Goal: Task Accomplishment & Management: Complete application form

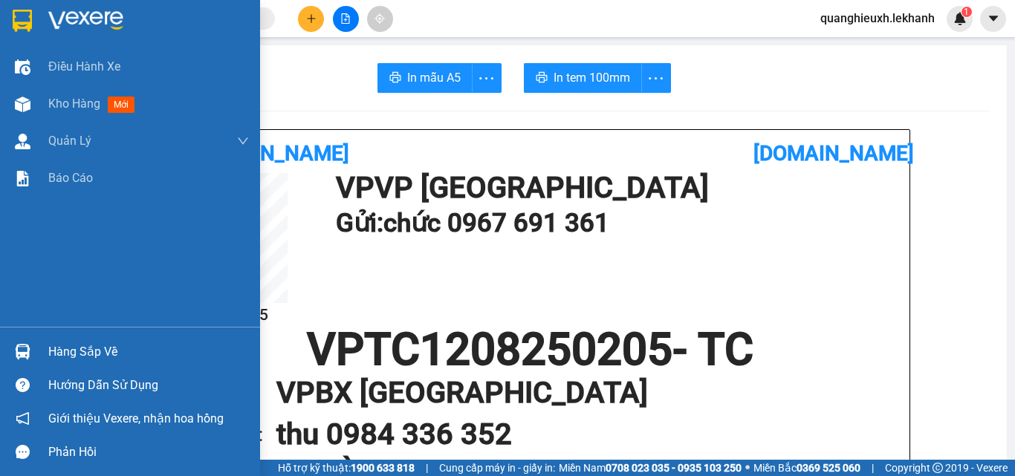
click at [28, 26] on img at bounding box center [22, 21] width 19 height 22
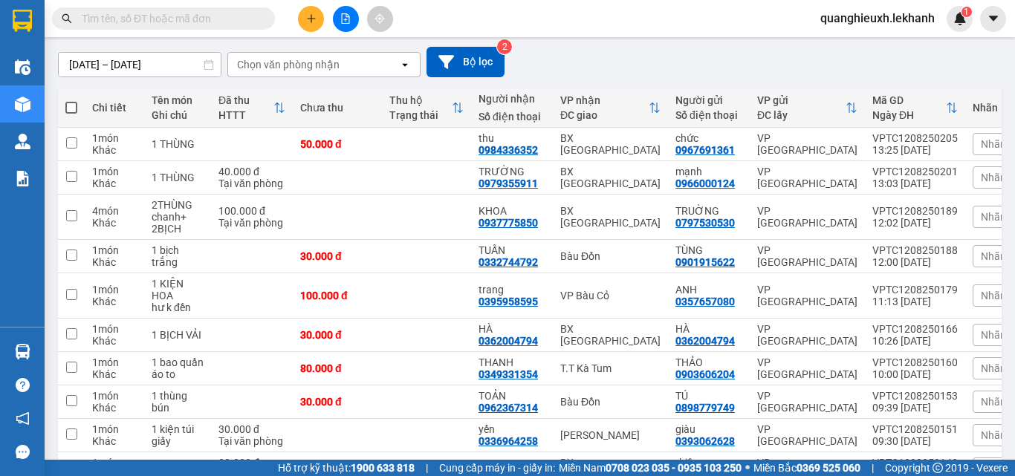
scroll to position [118, 0]
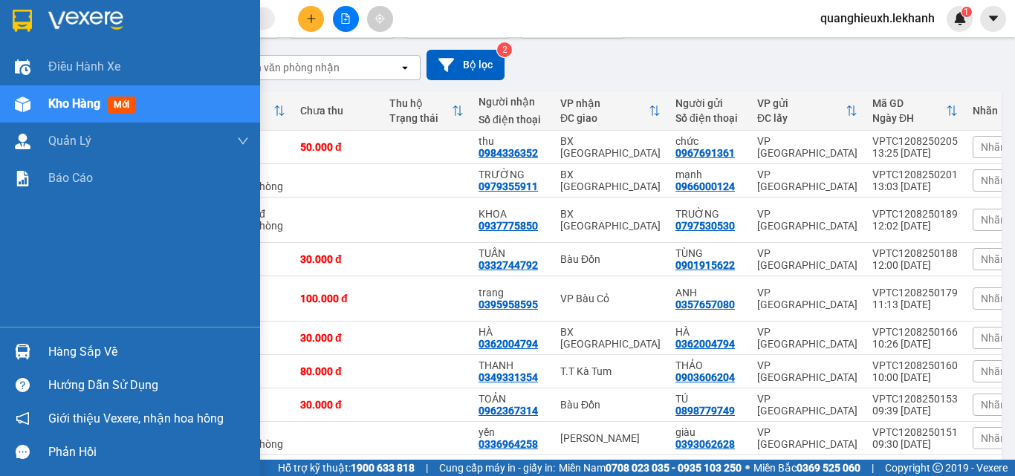
click at [49, 15] on img at bounding box center [85, 21] width 75 height 22
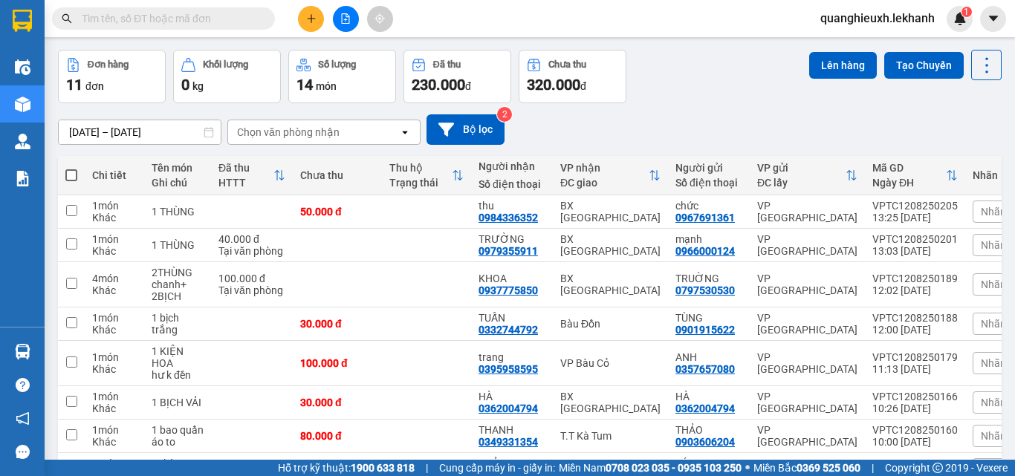
scroll to position [71, 0]
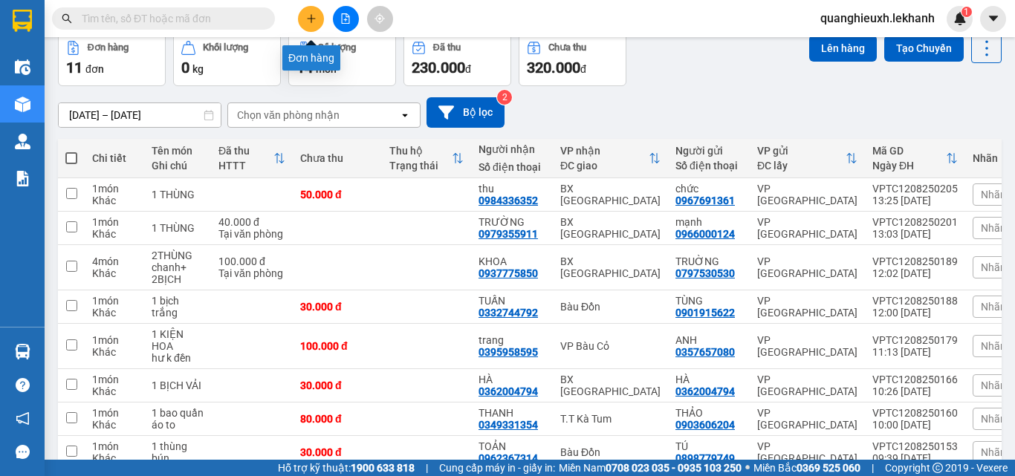
click at [312, 18] on icon "plus" at bounding box center [311, 18] width 10 height 10
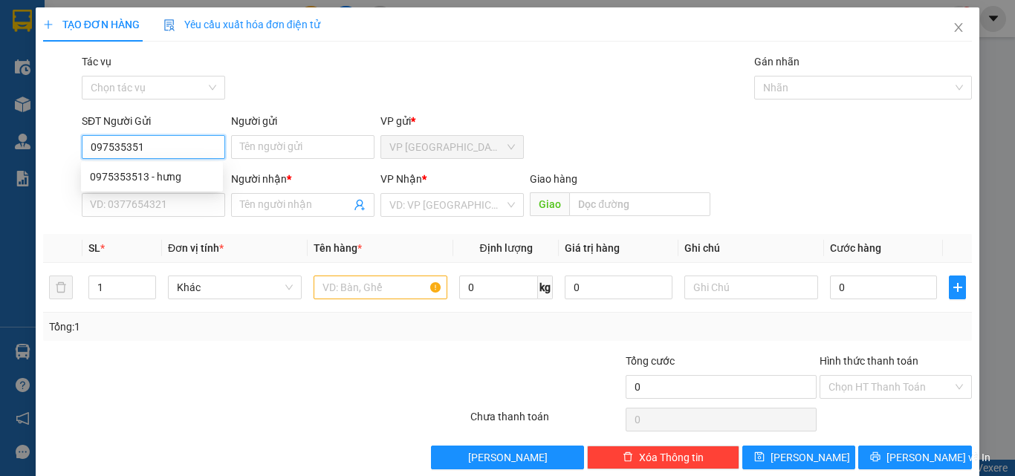
type input "0975353513"
click at [152, 175] on div "0975353513 - hưng" at bounding box center [152, 177] width 124 height 16
type input "hưng"
type input "0988233259"
type input "cảnh"
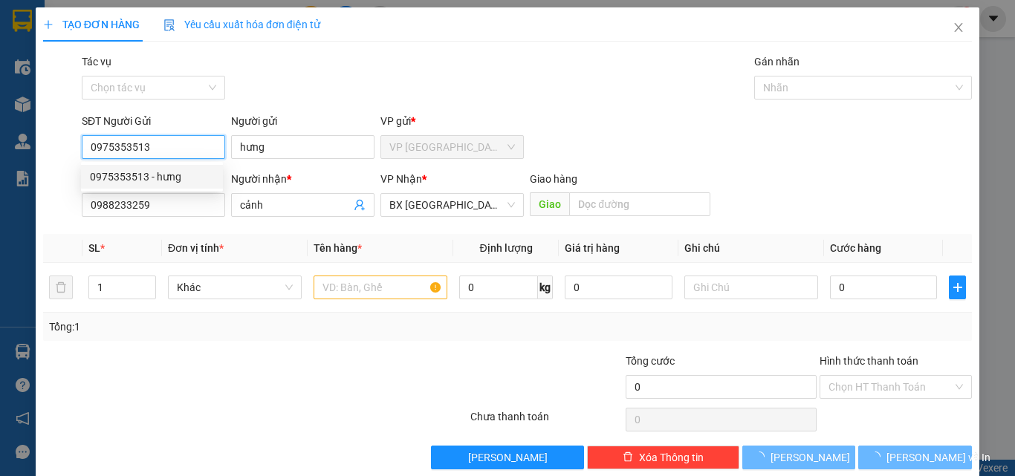
type input "80.000"
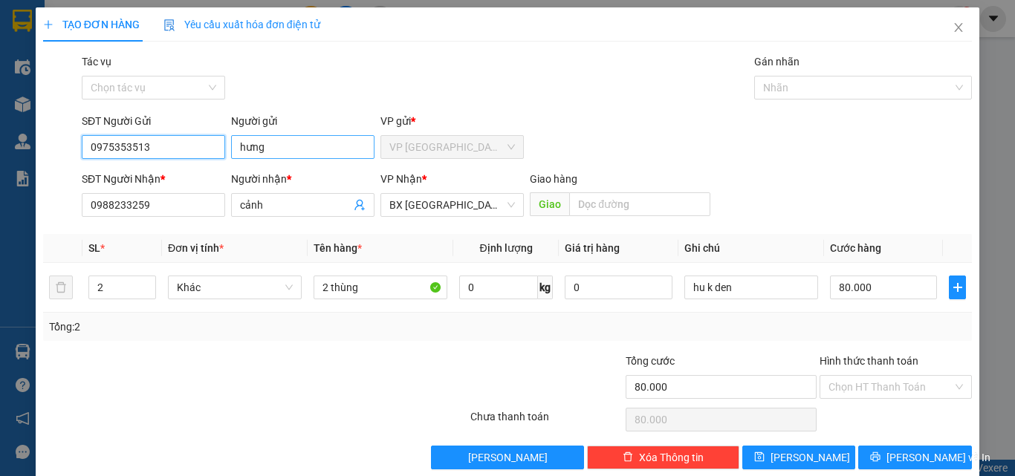
type input "0975353513"
drag, startPoint x: 279, startPoint y: 145, endPoint x: 153, endPoint y: 160, distance: 127.1
click at [153, 160] on div "SĐT Người Gửi 0975353513 0975353513 Người gửi hưng VP gửi * VP [GEOGRAPHIC_DATA]" at bounding box center [527, 139] width 896 height 52
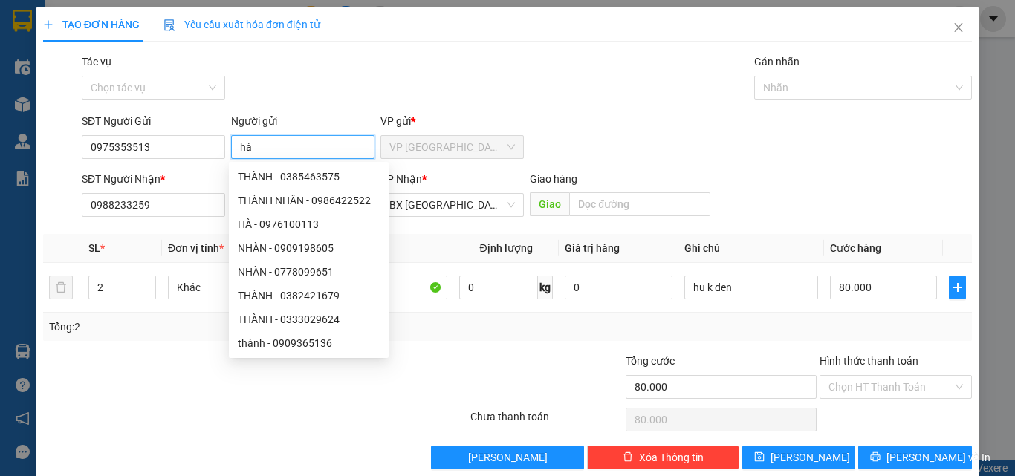
type input "hà"
click at [156, 218] on div "SĐT Người Nhận * 0988233259" at bounding box center [153, 197] width 143 height 52
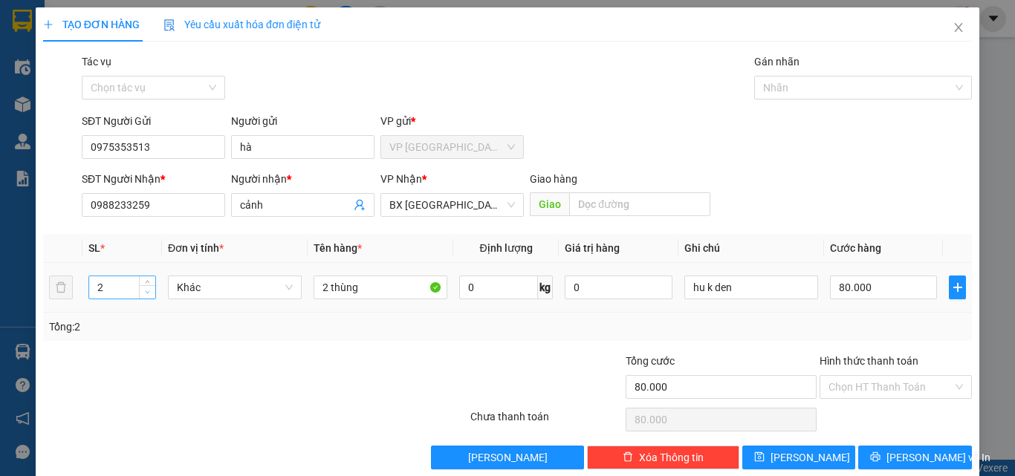
type input "1"
click at [146, 295] on span "down" at bounding box center [147, 292] width 9 height 9
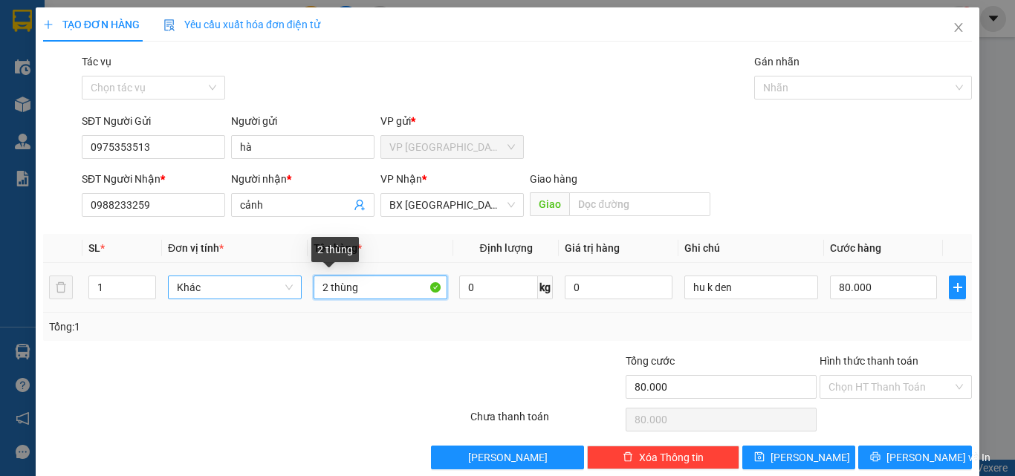
drag, startPoint x: 321, startPoint y: 285, endPoint x: 264, endPoint y: 292, distance: 57.6
click at [264, 292] on tr "1 Khác 2 thùng 0 kg 0 hu k den 80.000" at bounding box center [507, 288] width 928 height 50
drag, startPoint x: 327, startPoint y: 286, endPoint x: 293, endPoint y: 290, distance: 34.4
click at [294, 290] on tr "1 Khác 2 thùng 0 kg 0 hu k den 80.000" at bounding box center [507, 288] width 928 height 50
type input "1thùng"
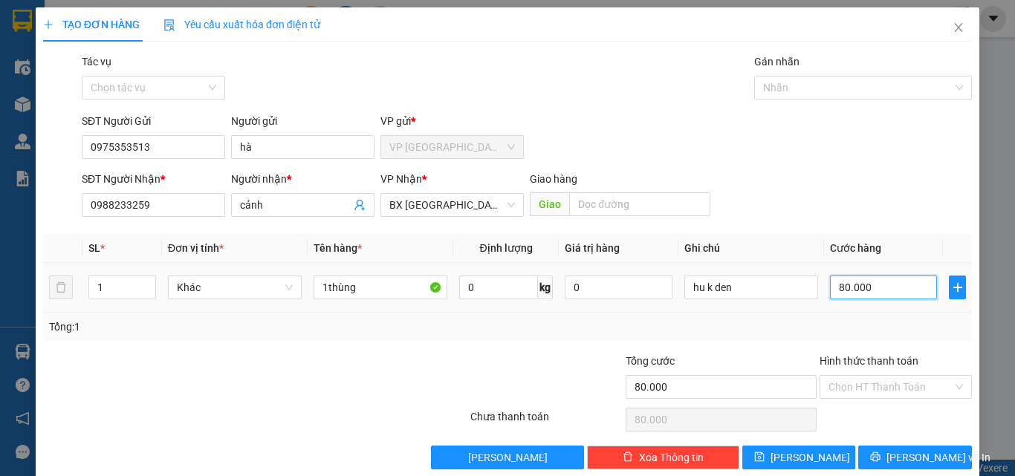
click at [845, 285] on input "80.000" at bounding box center [883, 288] width 107 height 24
type input "5"
type input "50"
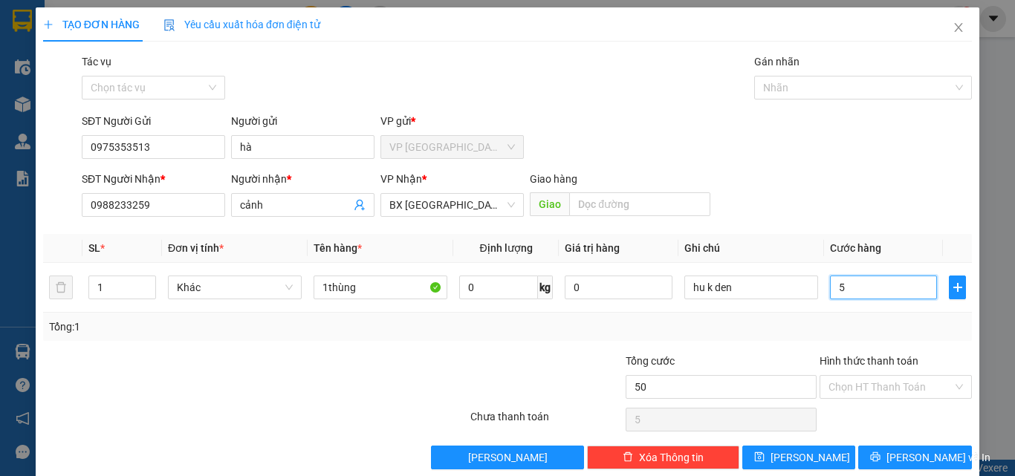
type input "50"
type input "500"
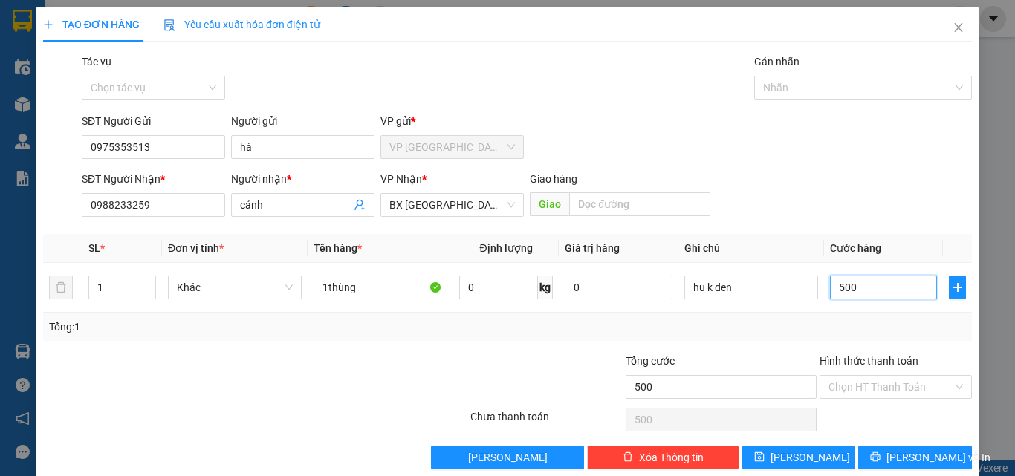
type input "5.000"
type input "50.000"
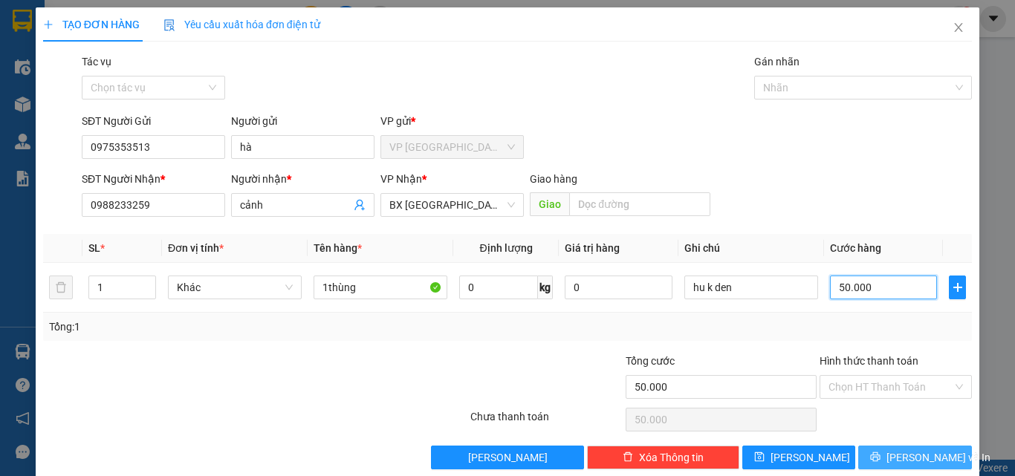
type input "50.000"
click at [905, 450] on span "[PERSON_NAME] và In" at bounding box center [938, 457] width 104 height 16
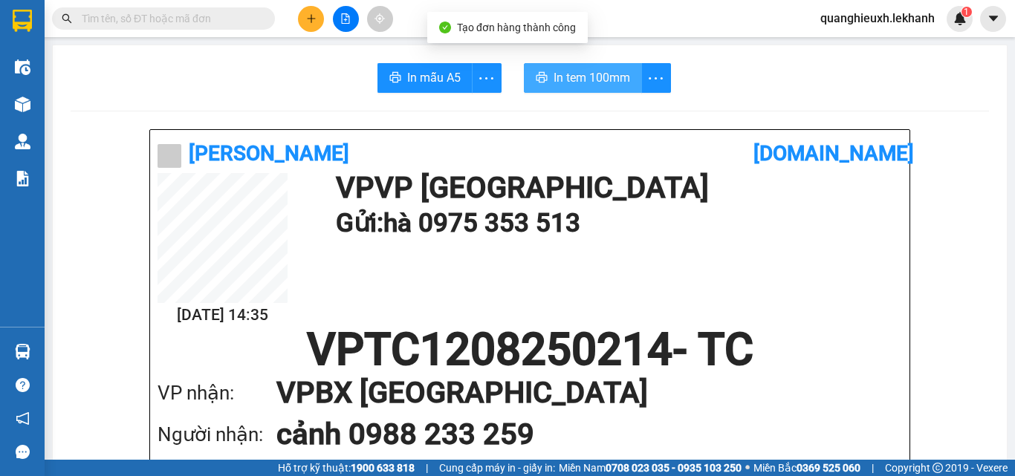
click at [576, 77] on span "In tem 100mm" at bounding box center [591, 77] width 76 height 19
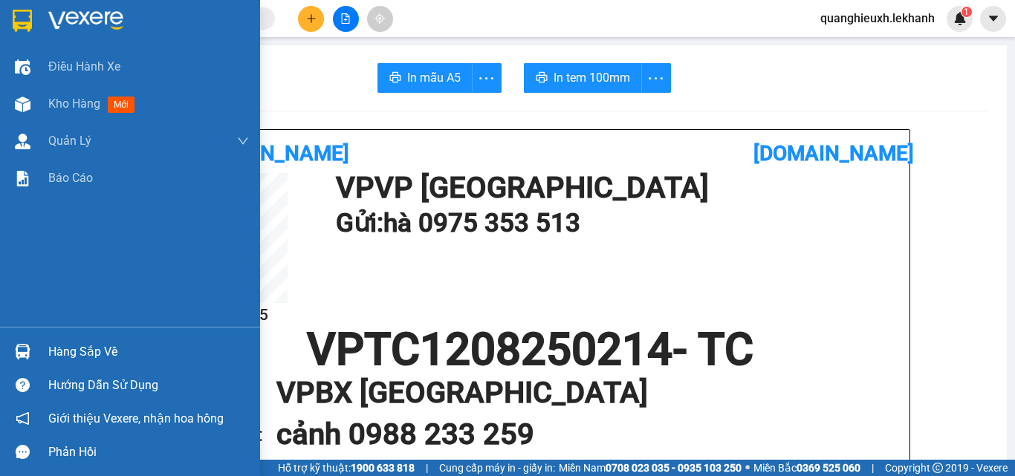
drag, startPoint x: 57, startPoint y: 10, endPoint x: 59, endPoint y: 0, distance: 10.5
click at [58, 10] on img at bounding box center [85, 21] width 75 height 22
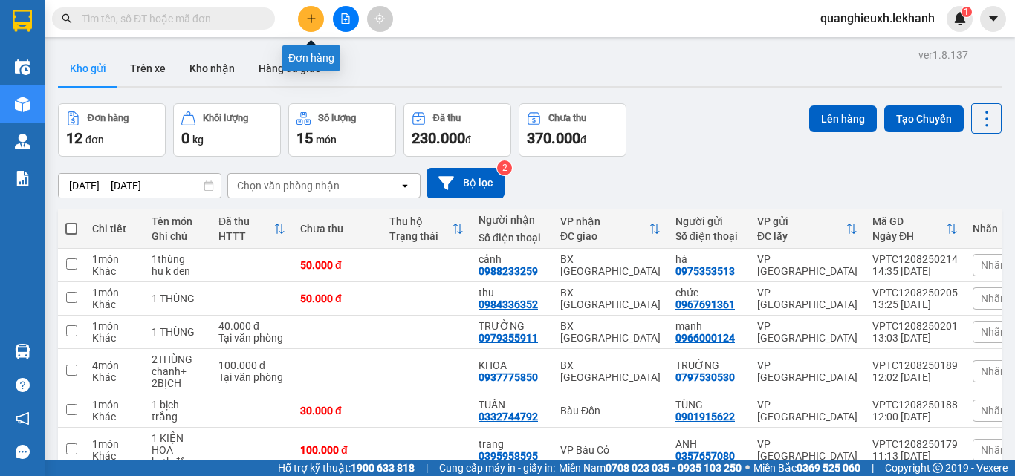
click at [306, 16] on icon "plus" at bounding box center [311, 18] width 10 height 10
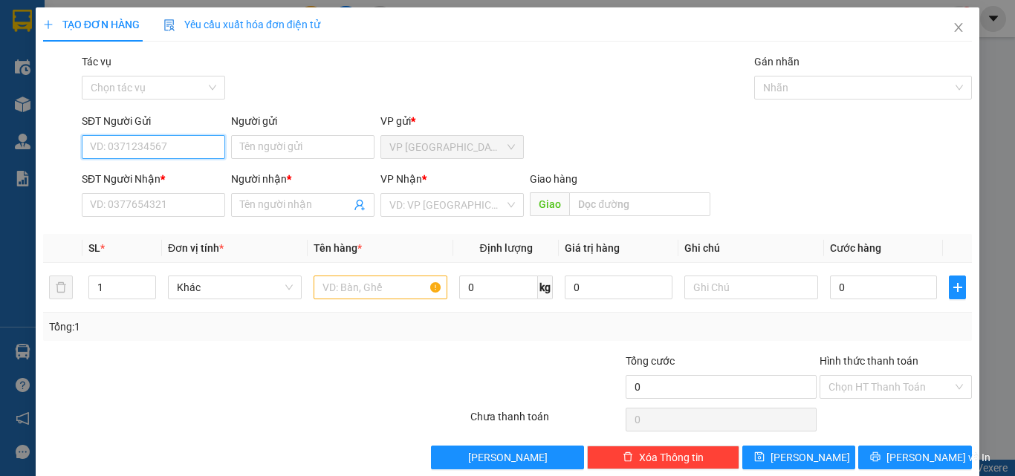
click at [128, 149] on input "SĐT Người Gửi" at bounding box center [153, 147] width 143 height 24
type input "0888319798"
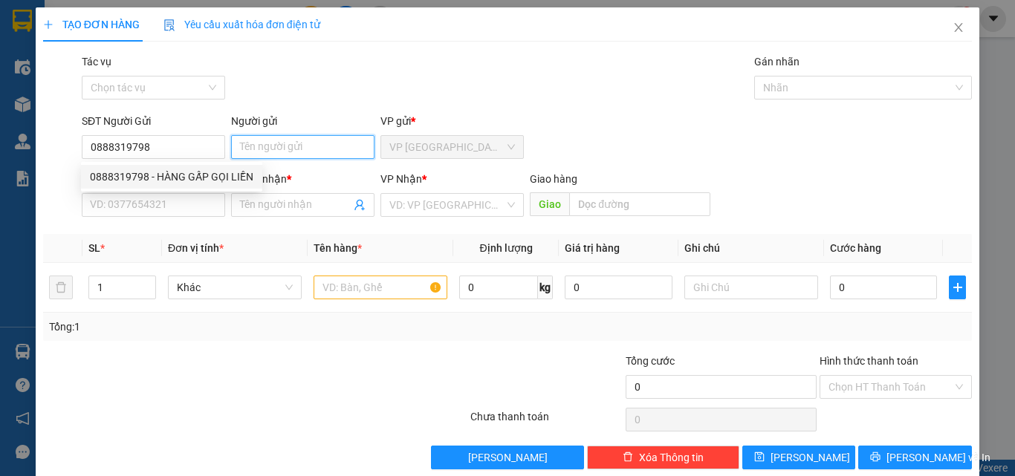
click at [301, 146] on input "Người gửi" at bounding box center [302, 147] width 143 height 24
type input "t"
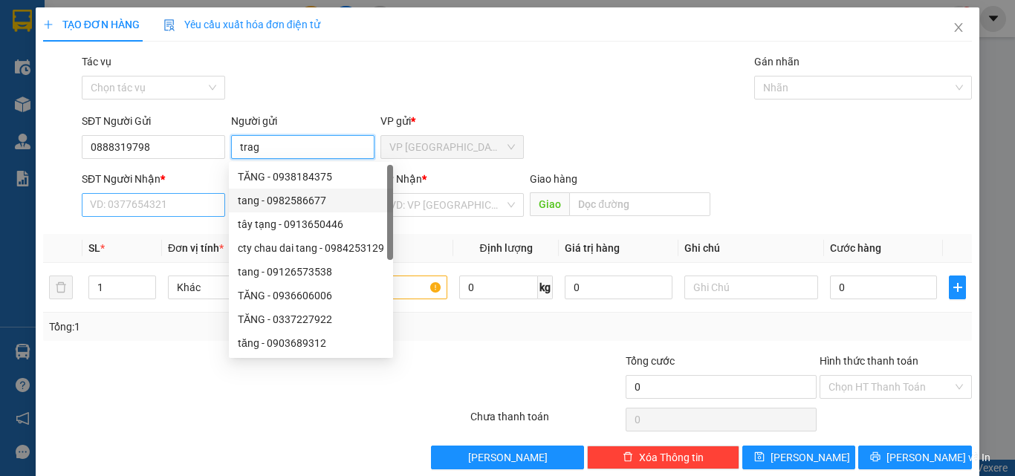
type input "trag"
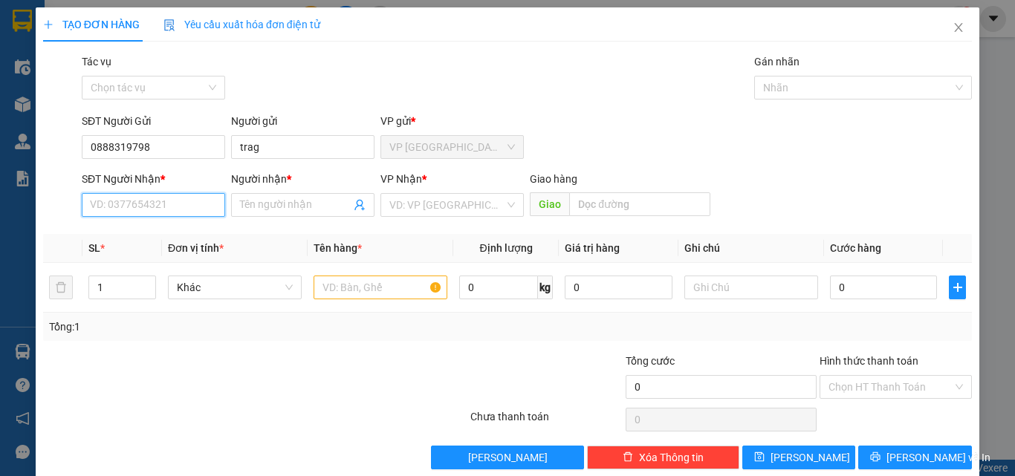
click at [121, 201] on input "SĐT Người Nhận *" at bounding box center [153, 205] width 143 height 24
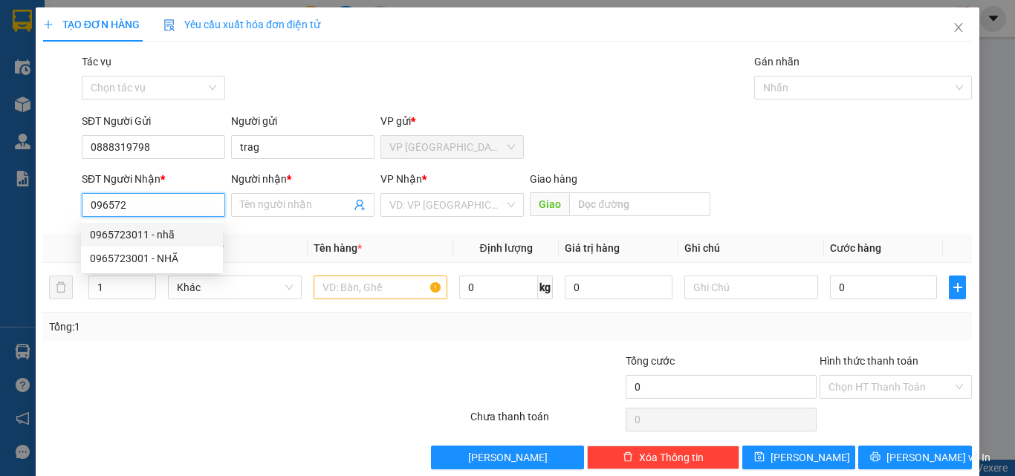
click at [167, 234] on div "0965723011 - nhã" at bounding box center [152, 235] width 124 height 16
type input "0965723011"
type input "nhã"
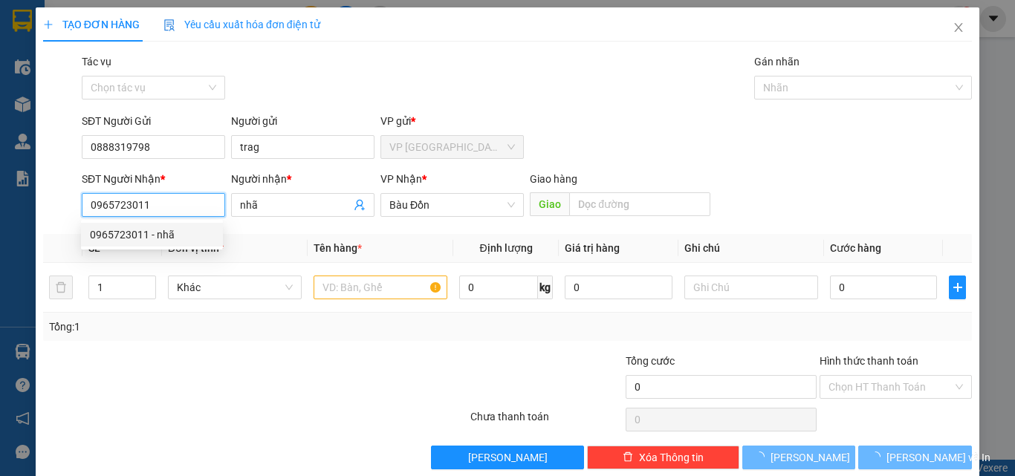
type input "30.000"
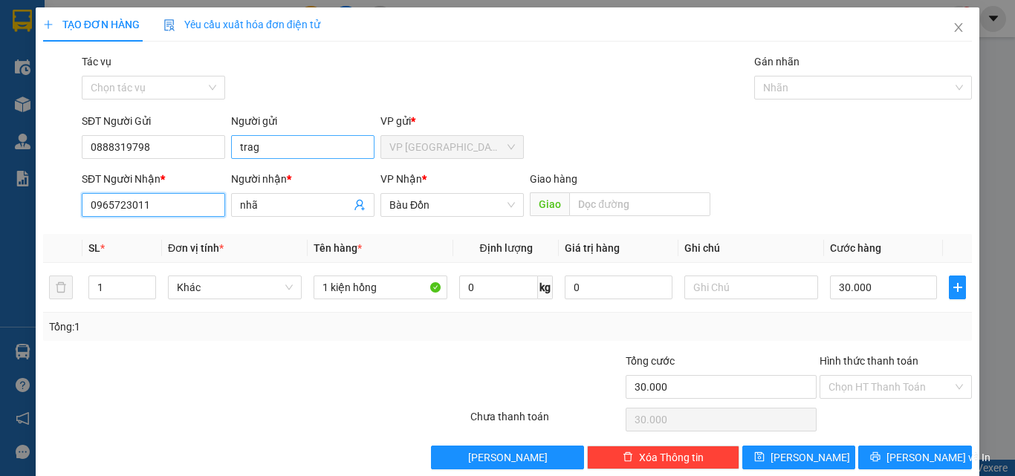
type input "0965723011"
click at [293, 154] on input "trag" at bounding box center [302, 147] width 143 height 24
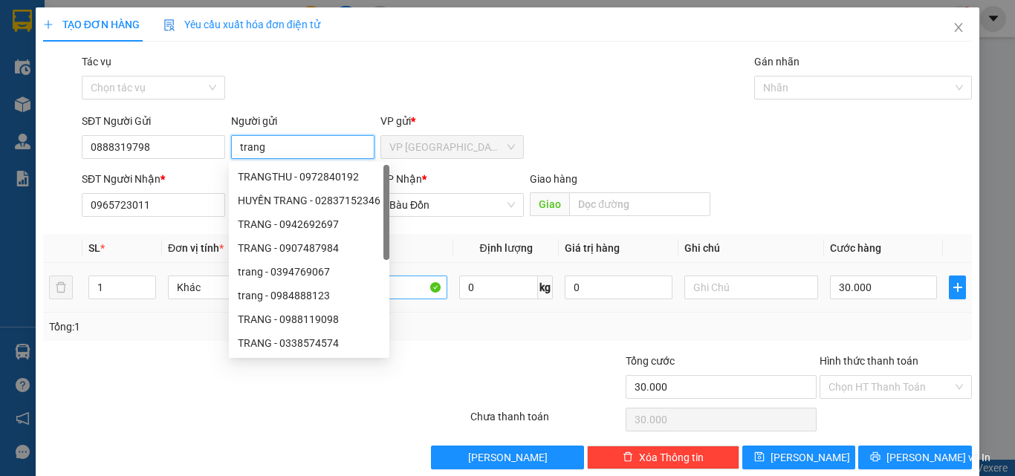
type input "trang"
click at [401, 293] on input "1 kiện hồng" at bounding box center [380, 288] width 134 height 24
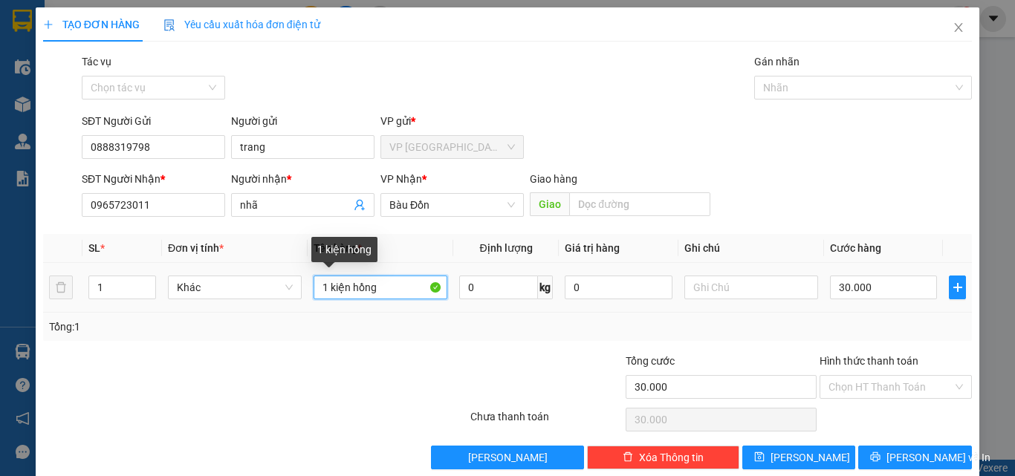
click at [406, 290] on input "1 kiện hồng" at bounding box center [380, 288] width 134 height 24
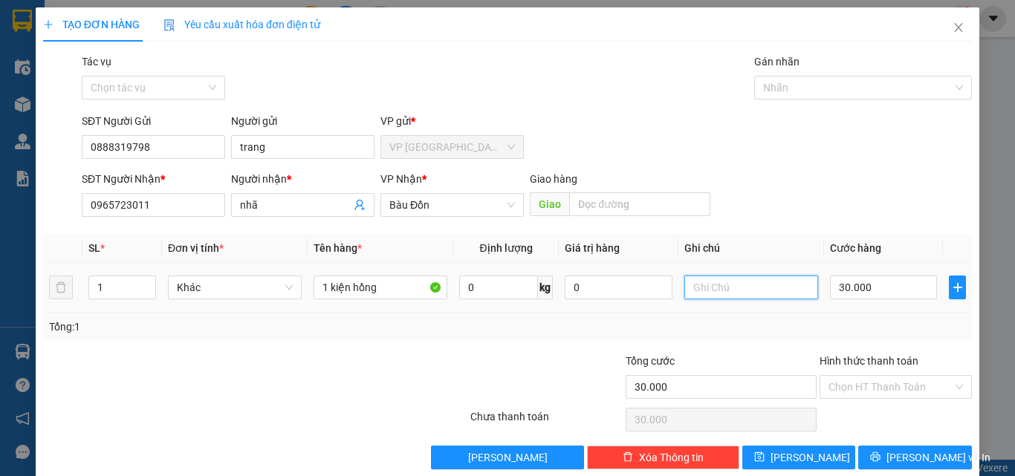
click at [761, 290] on input "text" at bounding box center [751, 288] width 134 height 24
type input "mai nhận"
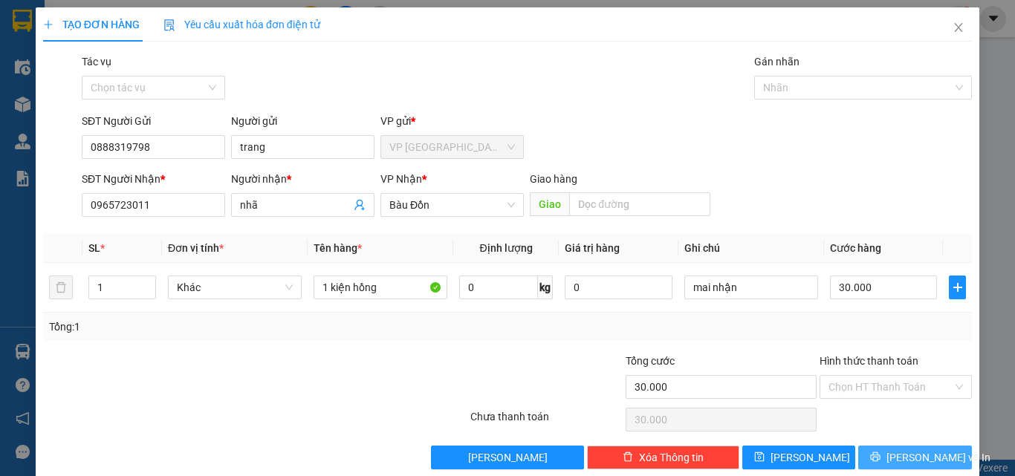
click at [905, 458] on span "[PERSON_NAME] và In" at bounding box center [938, 457] width 104 height 16
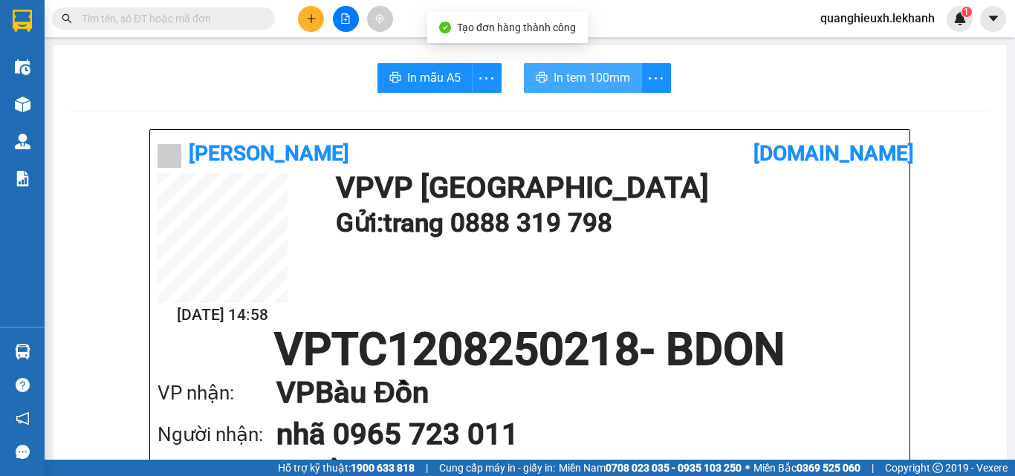
click at [579, 76] on span "In tem 100mm" at bounding box center [591, 77] width 76 height 19
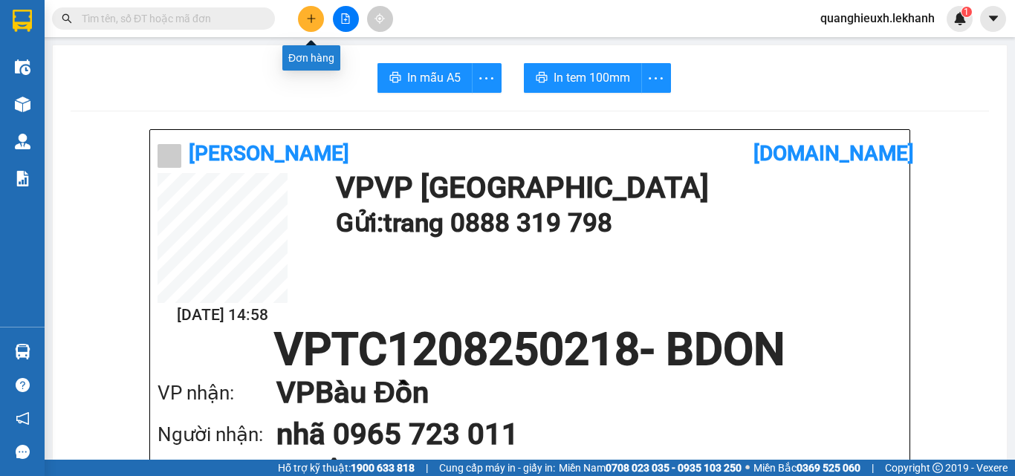
click at [316, 16] on button at bounding box center [311, 19] width 26 height 26
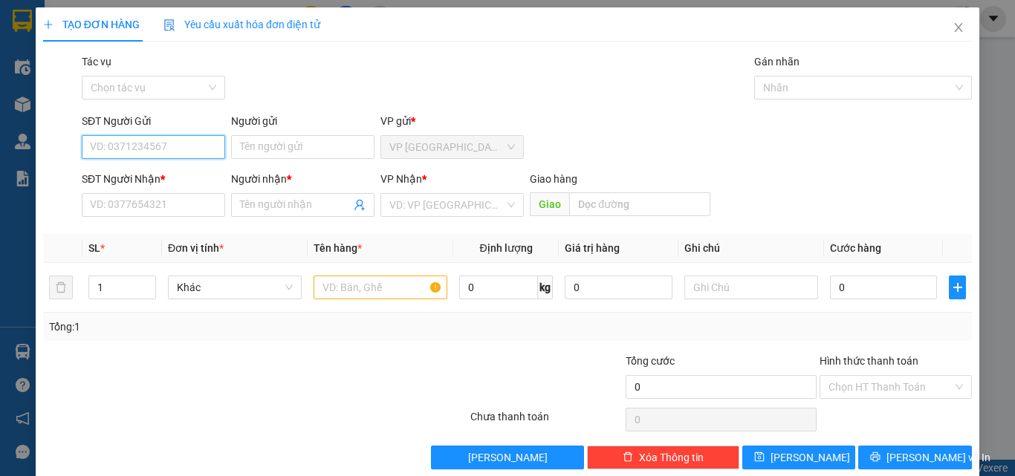
click at [102, 140] on input "SĐT Người Gửi" at bounding box center [153, 147] width 143 height 24
click at [169, 176] on div "0901860596 - XUÂN" at bounding box center [152, 177] width 124 height 16
type input "0901860596"
type input "XUÂN"
type input "0378989904"
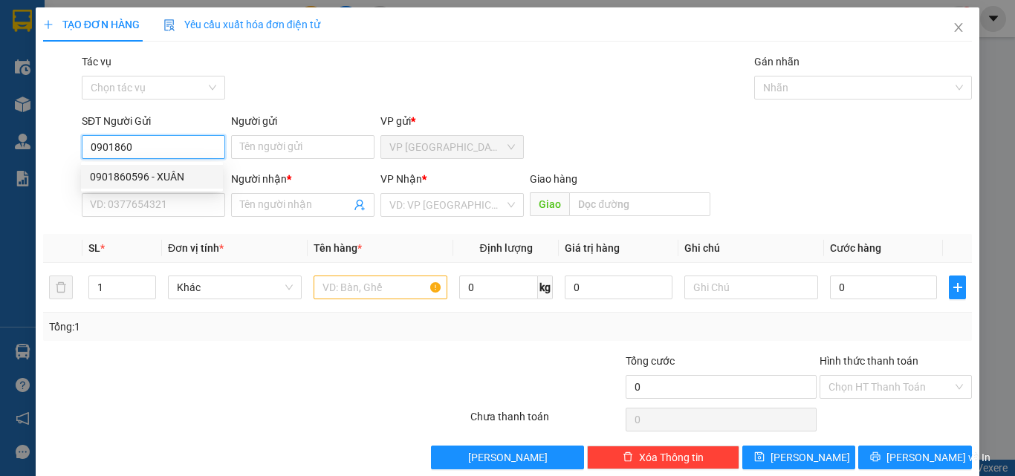
type input "duy"
type input "40.000"
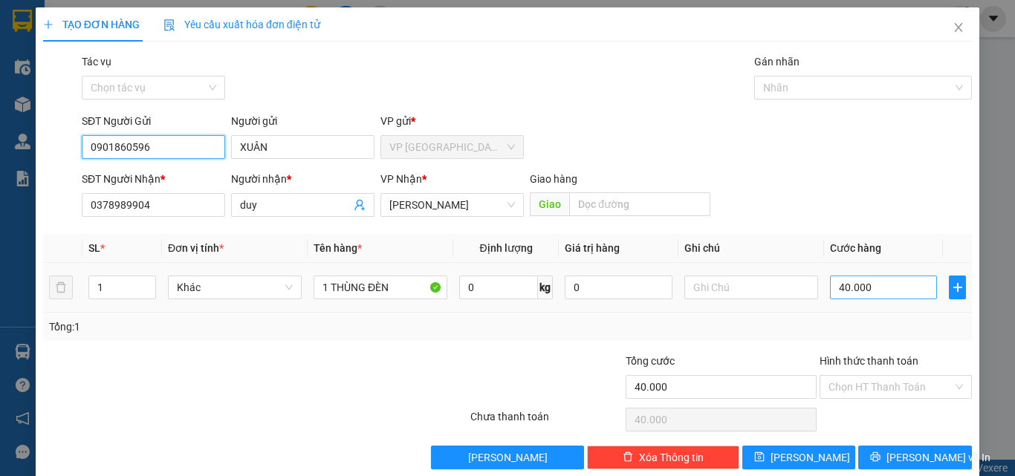
type input "0901860596"
click at [853, 290] on input "40.000" at bounding box center [883, 288] width 107 height 24
type input "5"
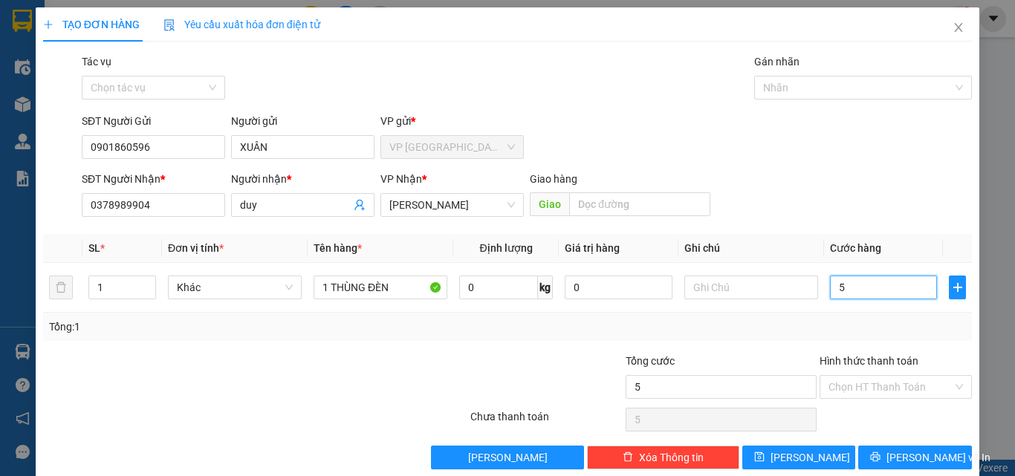
type input "50"
type input "500"
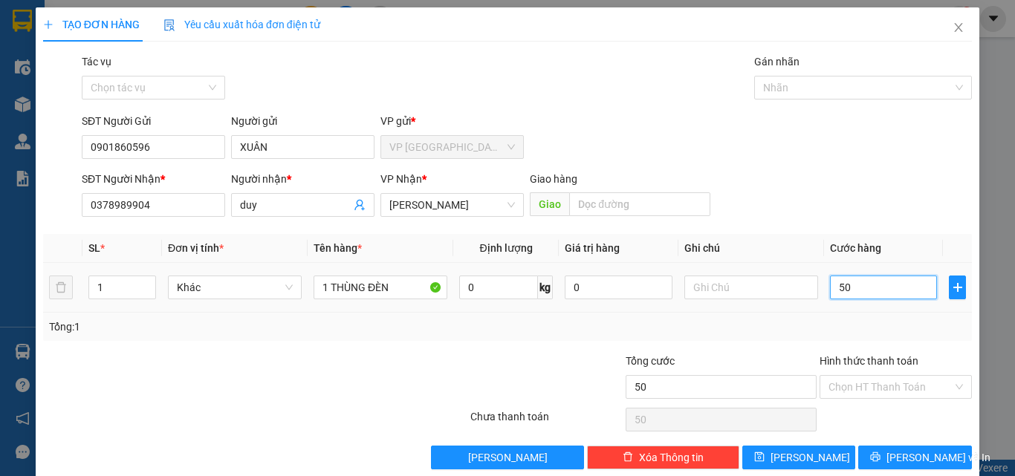
type input "500"
type input "5.000"
type input "50.000"
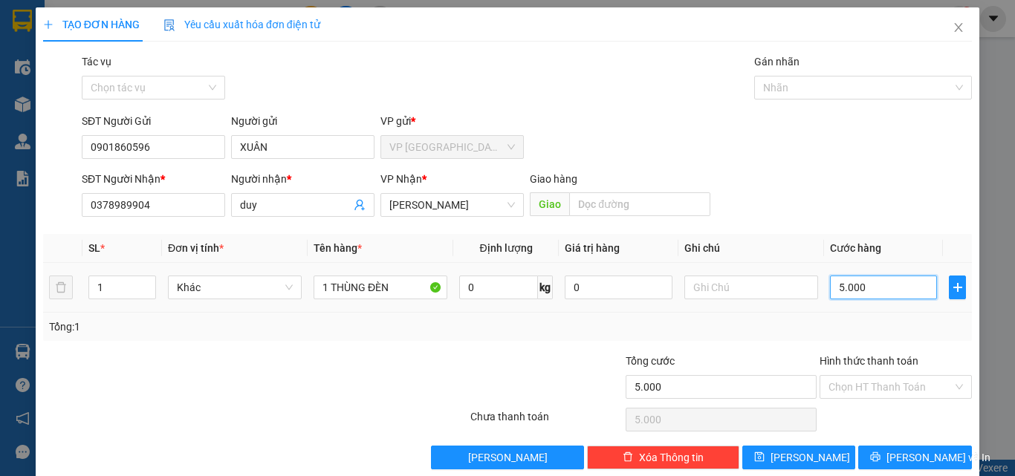
type input "50.000"
click at [746, 284] on input "text" at bounding box center [751, 288] width 134 height 24
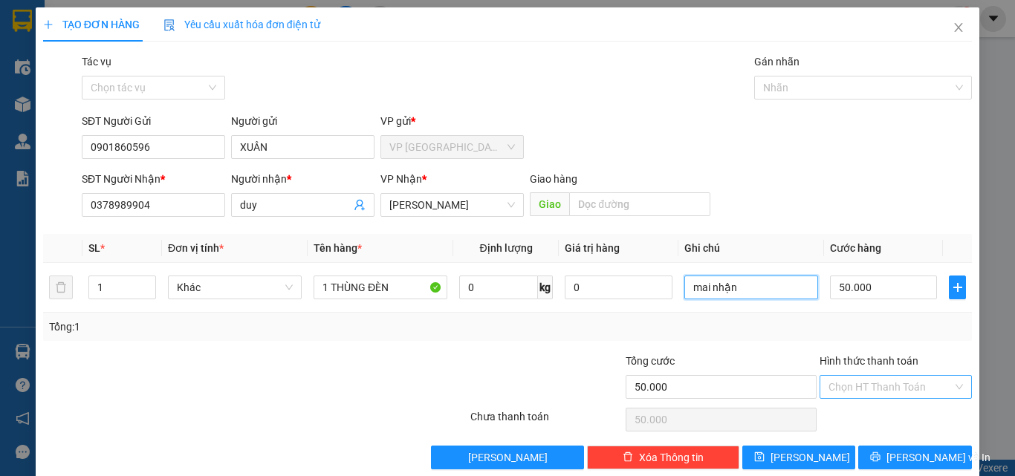
type input "mai nhận"
click at [857, 391] on input "Hình thức thanh toán" at bounding box center [890, 387] width 124 height 22
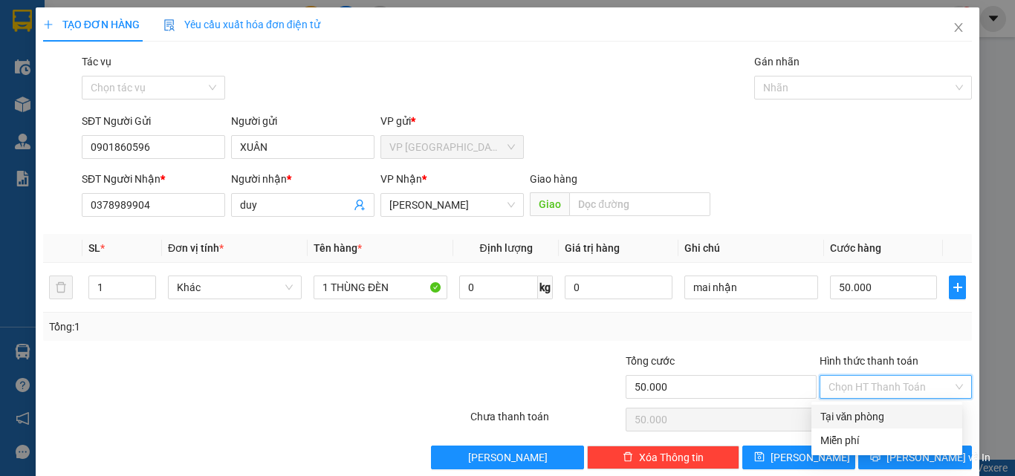
click at [863, 417] on div "Tại văn phòng" at bounding box center [886, 416] width 133 height 16
type input "0"
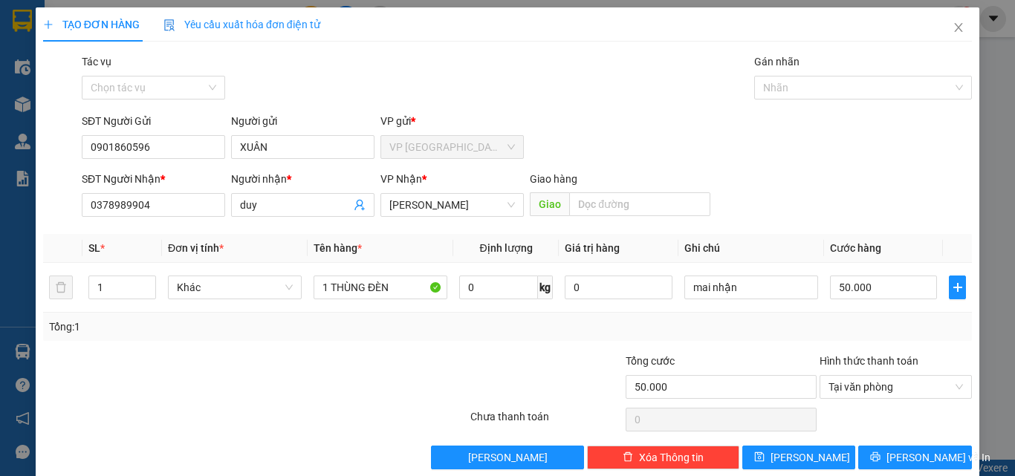
click at [783, 330] on div "Tổng: 1" at bounding box center [507, 327] width 916 height 16
click at [880, 457] on icon "printer" at bounding box center [875, 457] width 10 height 10
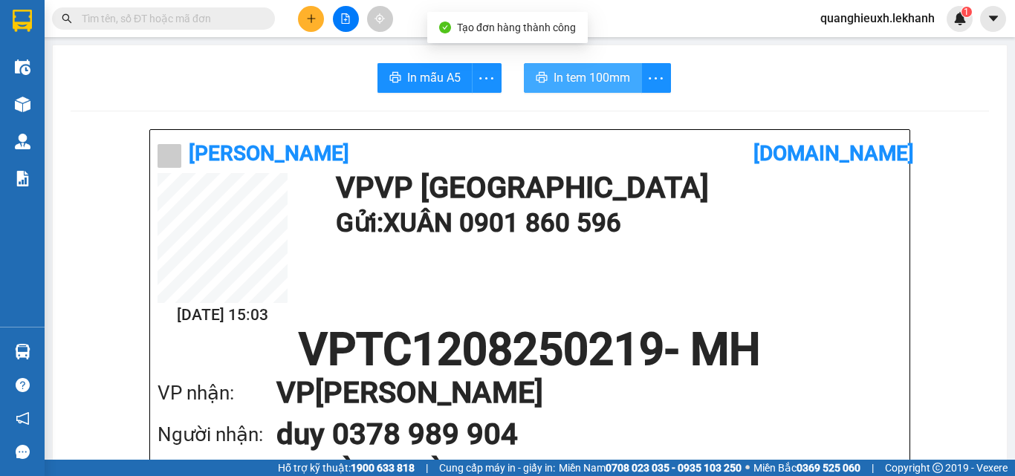
click at [584, 88] on button "In tem 100mm" at bounding box center [583, 78] width 118 height 30
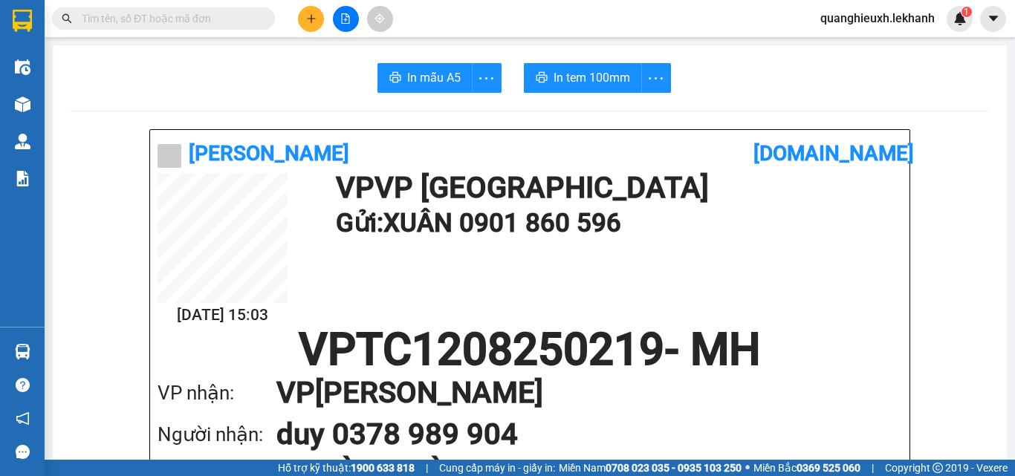
click at [313, 8] on button at bounding box center [311, 19] width 26 height 26
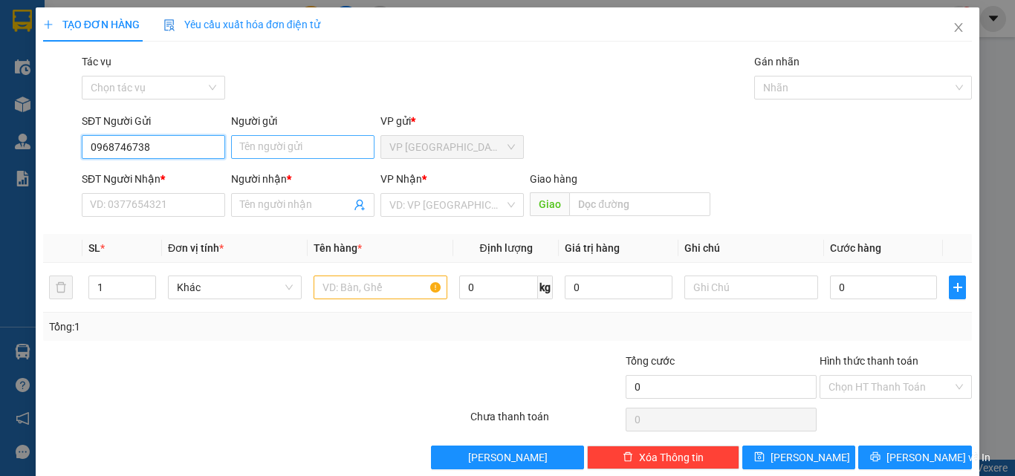
type input "0968746738"
click at [319, 136] on input "Người gửi" at bounding box center [302, 147] width 143 height 24
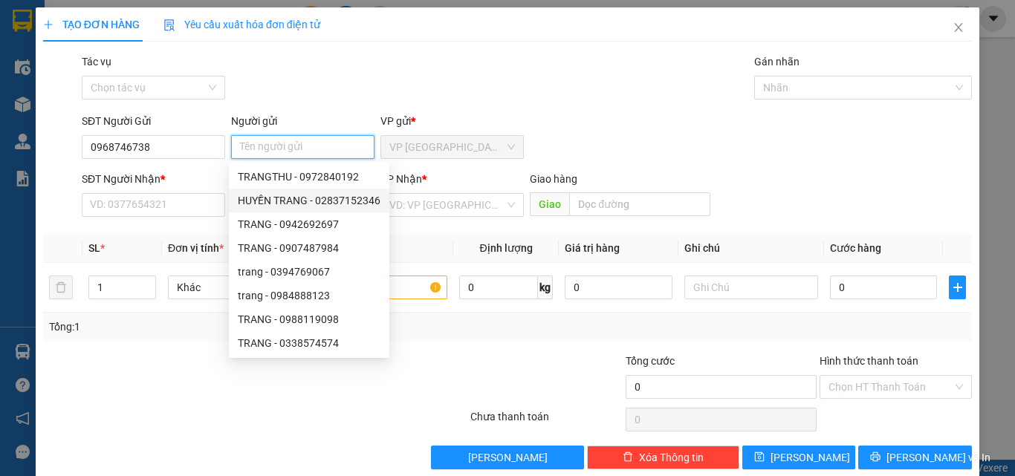
click at [263, 145] on input "Người gửi" at bounding box center [302, 147] width 143 height 24
click at [154, 198] on input "SĐT Người Nhận *" at bounding box center [153, 205] width 143 height 24
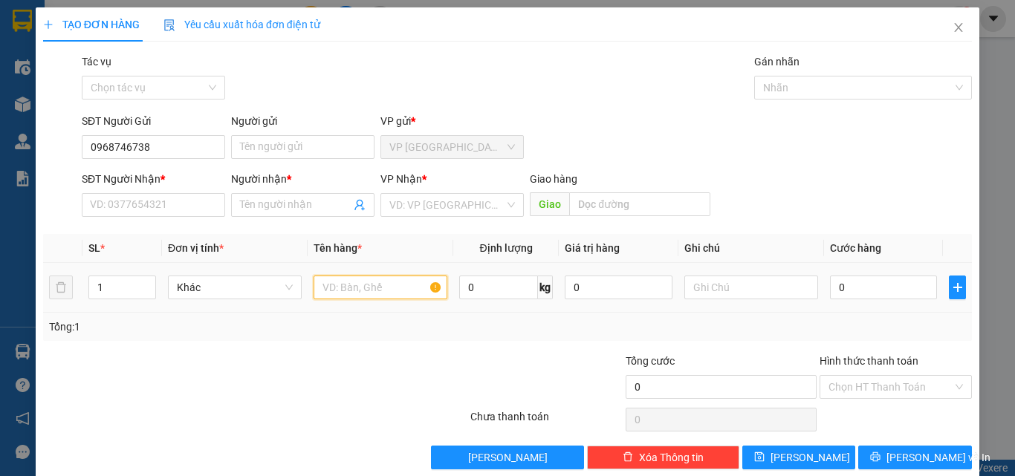
click at [380, 290] on input "text" at bounding box center [380, 288] width 134 height 24
type input "1 HỘP"
click at [160, 192] on div "SĐT Người Nhận *" at bounding box center [153, 182] width 143 height 22
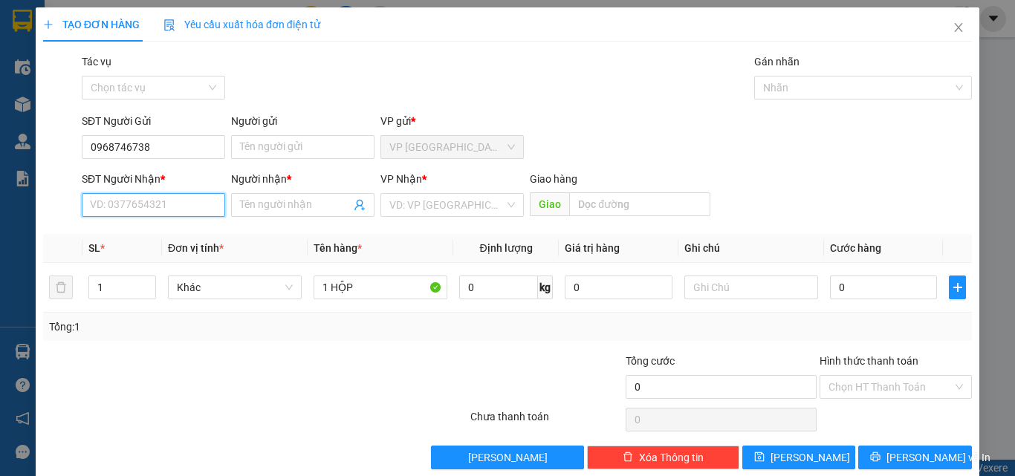
click at [164, 212] on input "SĐT Người Nhận *" at bounding box center [153, 205] width 143 height 24
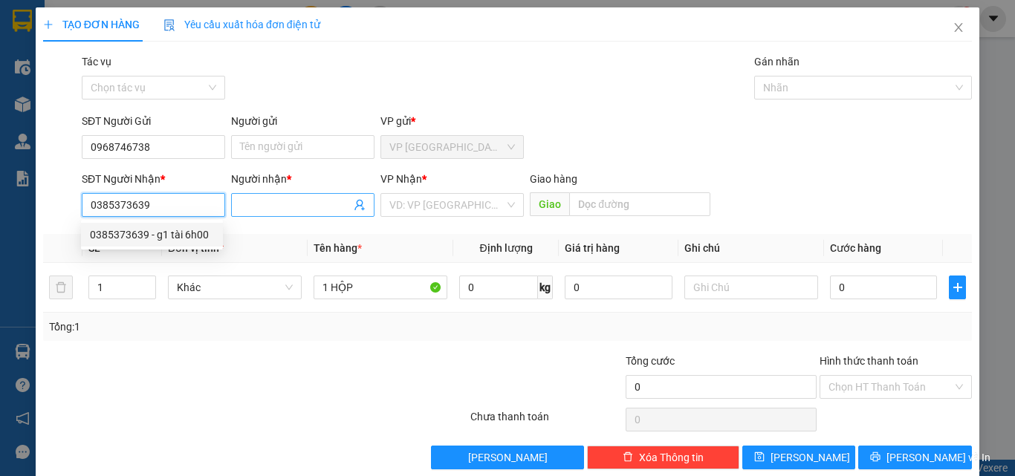
type input "0385373639"
click at [260, 209] on input "Người nhận *" at bounding box center [295, 205] width 111 height 16
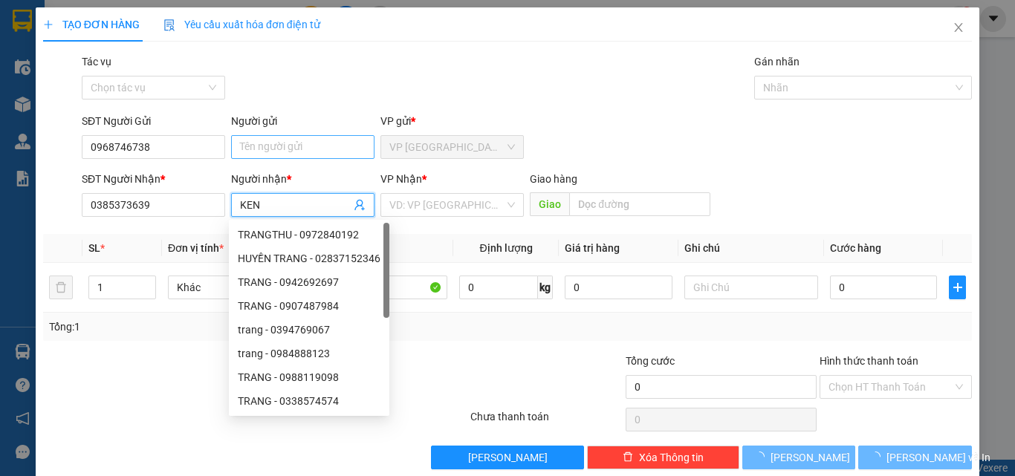
type input "KEN"
click at [294, 142] on input "Người gửi" at bounding box center [302, 147] width 143 height 24
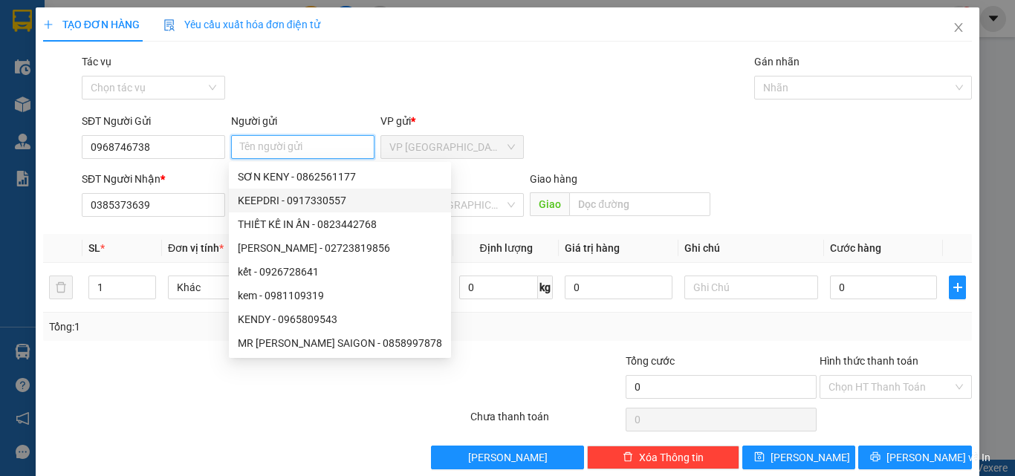
click at [294, 145] on input "Người gửi" at bounding box center [302, 147] width 143 height 24
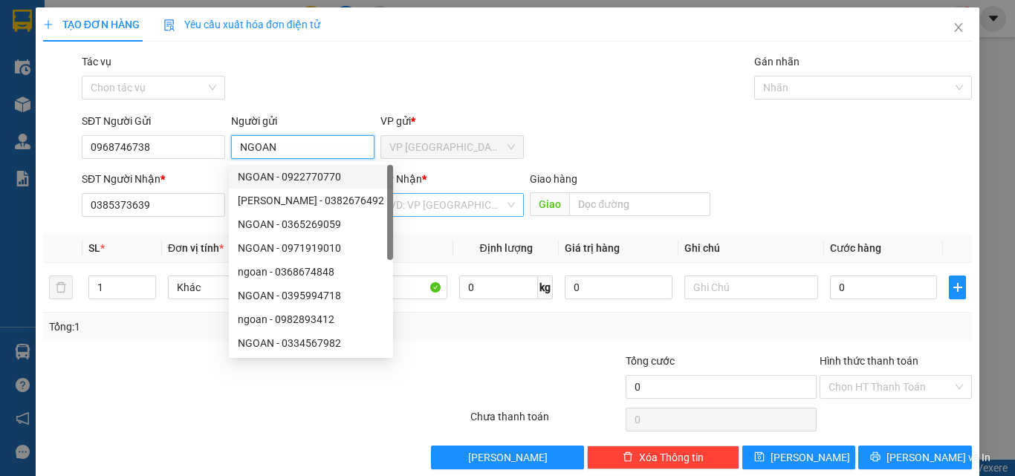
type input "NGOAN"
click at [426, 206] on input "search" at bounding box center [446, 205] width 115 height 22
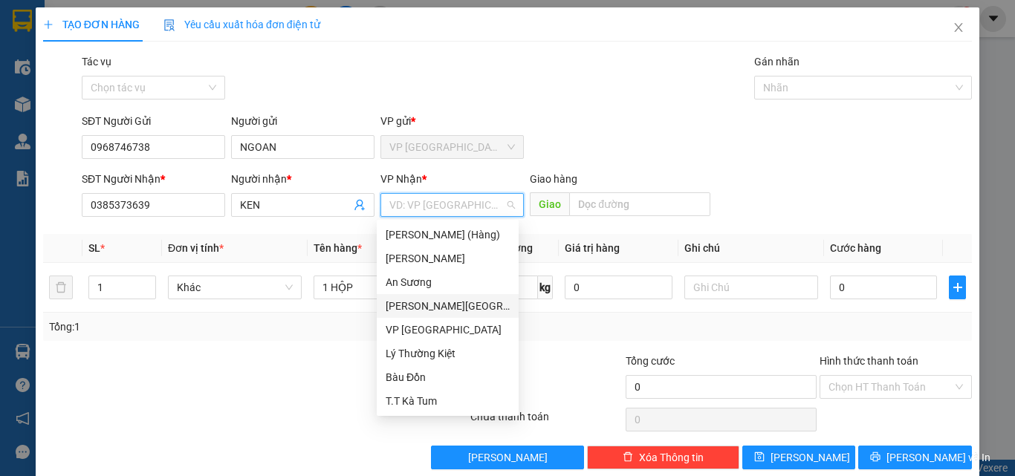
type input "B"
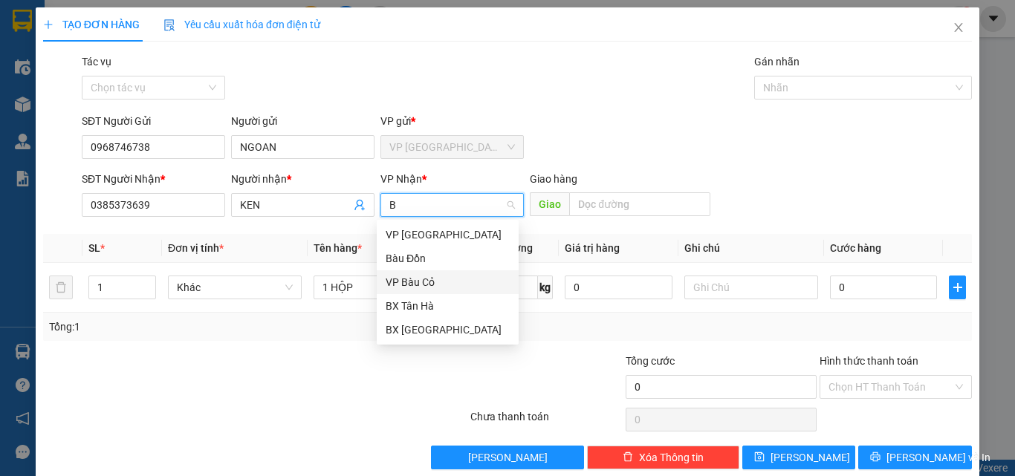
click at [420, 286] on div "VP Bàu Cỏ" at bounding box center [447, 282] width 124 height 16
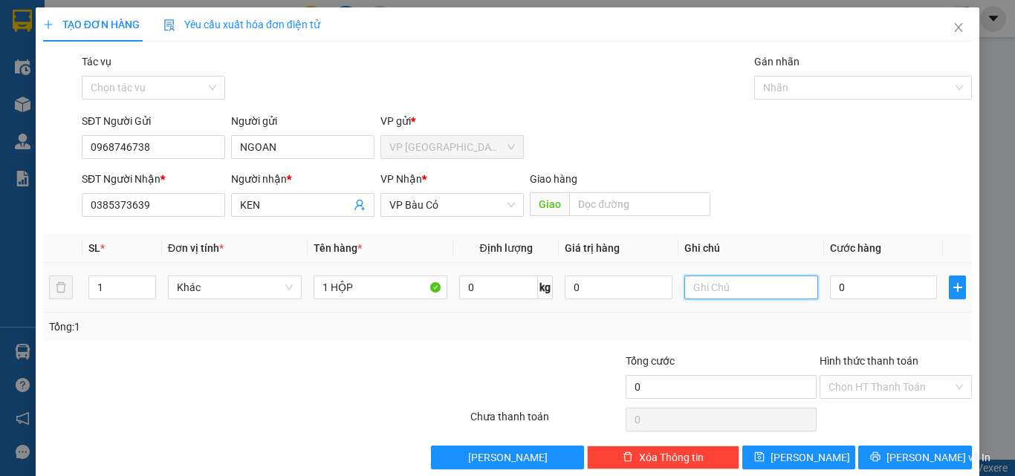
click at [699, 288] on input "text" at bounding box center [751, 288] width 134 height 24
type input "MAI NHẬN"
click at [830, 294] on input "0" at bounding box center [883, 288] width 107 height 24
click at [830, 293] on input "0" at bounding box center [883, 288] width 107 height 24
type input "30"
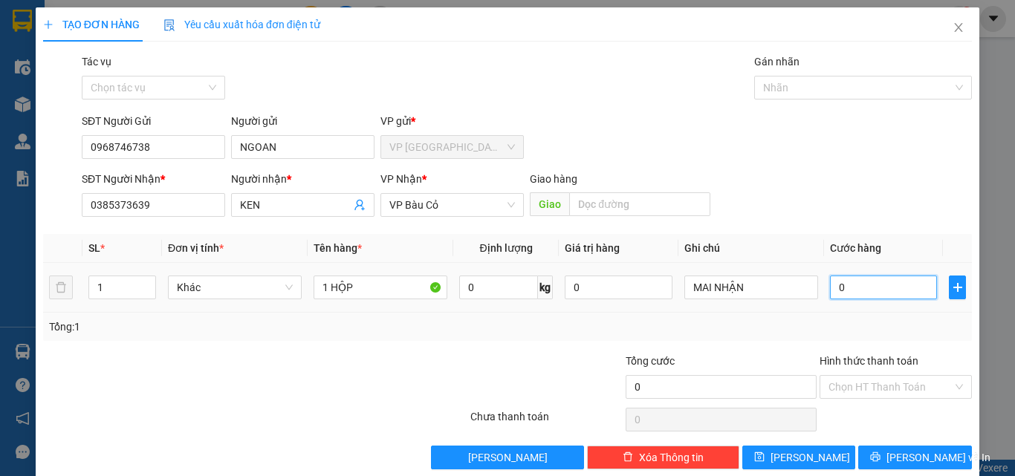
type input "30"
type input "300"
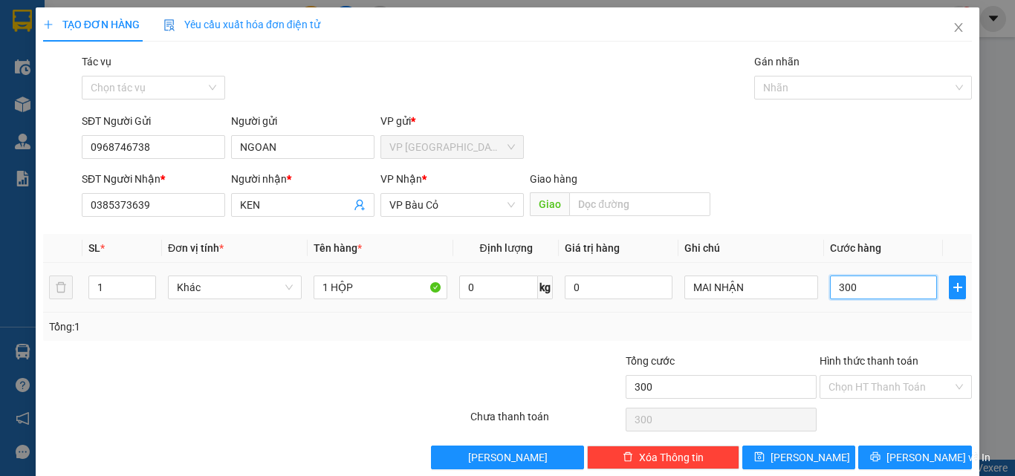
type input "3.000"
type input "30.000"
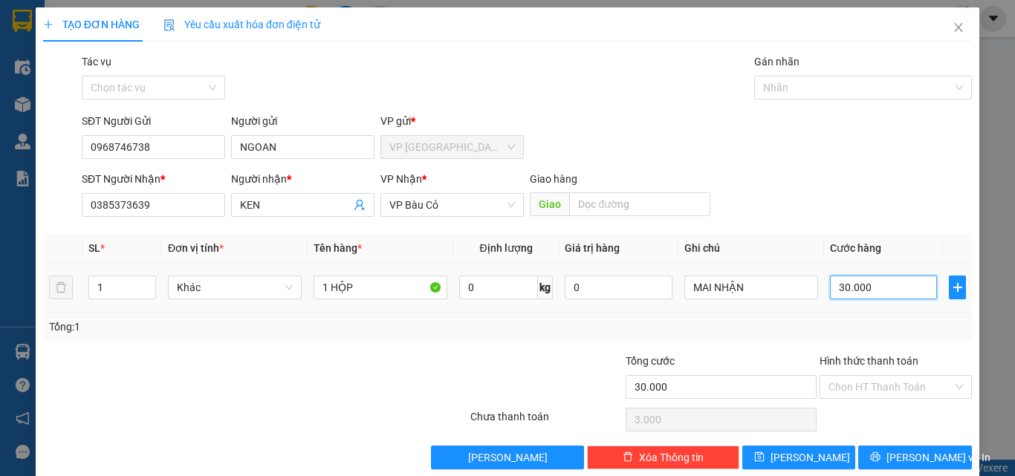
type input "30.000"
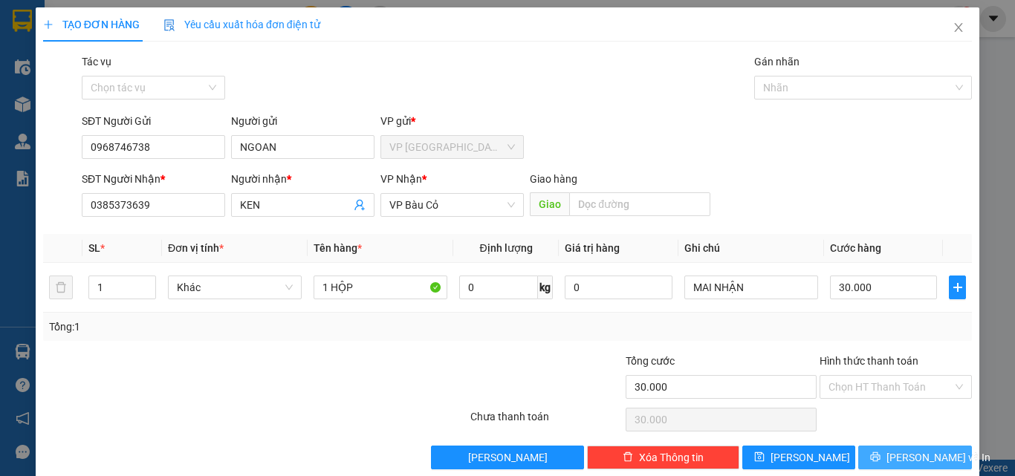
click at [902, 452] on span "[PERSON_NAME] và In" at bounding box center [938, 457] width 104 height 16
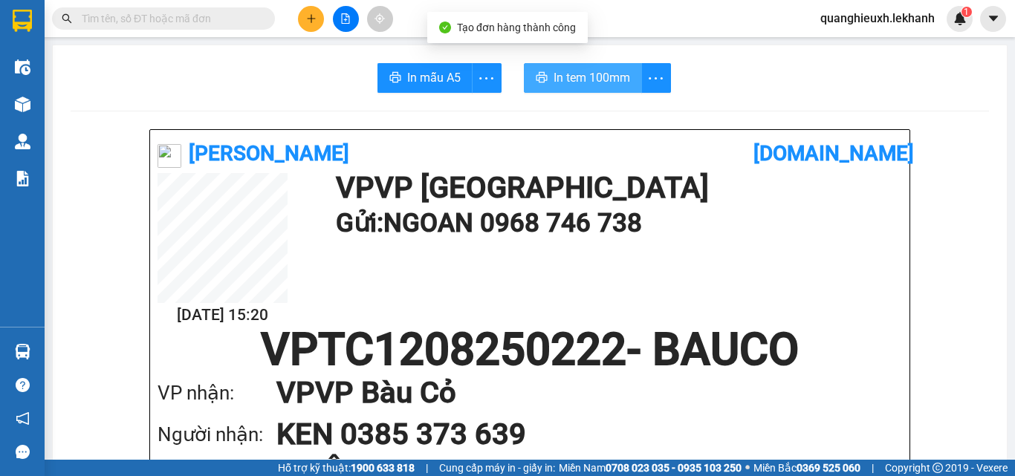
click at [590, 77] on span "In tem 100mm" at bounding box center [591, 77] width 76 height 19
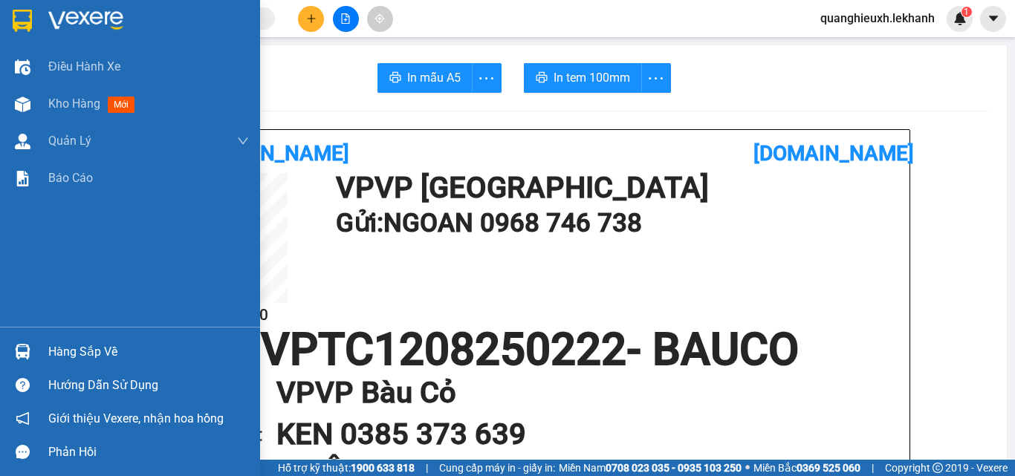
click at [39, 16] on div at bounding box center [130, 24] width 260 height 48
